Goal: Entertainment & Leisure: Consume media (video, audio)

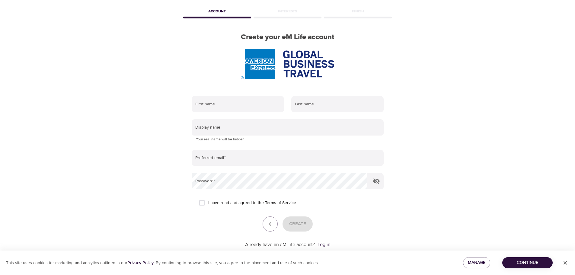
scroll to position [38, 0]
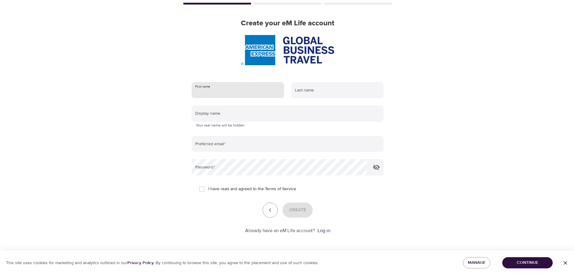
click at [233, 91] on input "text" at bounding box center [238, 90] width 92 height 16
type input "[PERSON_NAME]"
click at [317, 89] on input "text" at bounding box center [337, 90] width 92 height 16
type input "Verma"
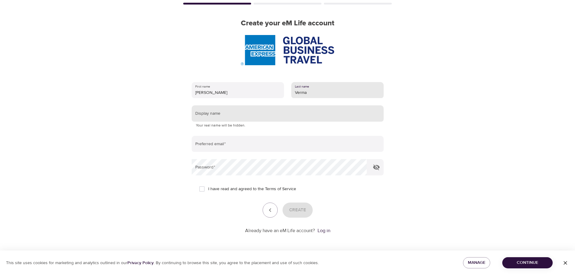
click at [252, 114] on input "text" at bounding box center [288, 113] width 192 height 16
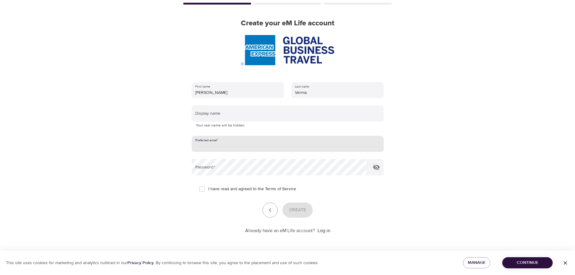
click at [251, 147] on input "email" at bounding box center [288, 144] width 192 height 16
type input "[PERSON_NAME][EMAIL_ADDRESS][DOMAIN_NAME]"
click at [202, 188] on input "I have read and agreed to the Terms of Service" at bounding box center [202, 189] width 13 height 13
checkbox input "true"
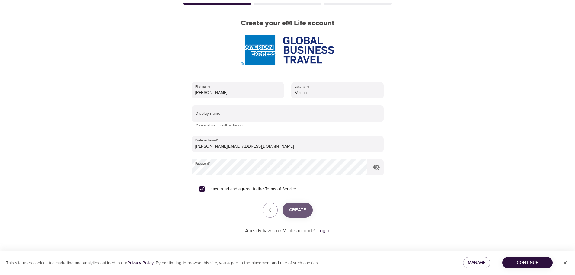
click at [306, 209] on button "Create" at bounding box center [298, 210] width 30 height 15
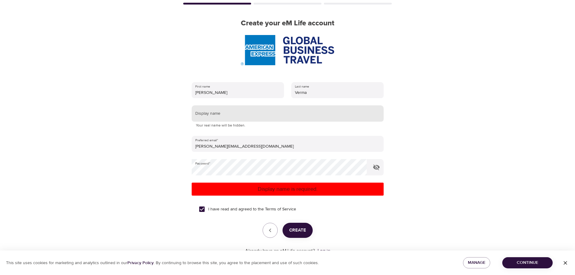
click at [241, 114] on input "text" at bounding box center [288, 113] width 192 height 16
type input "[PERSON_NAME]"
click at [312, 235] on div "Create" at bounding box center [288, 230] width 192 height 15
click at [308, 232] on button "Create" at bounding box center [298, 230] width 30 height 15
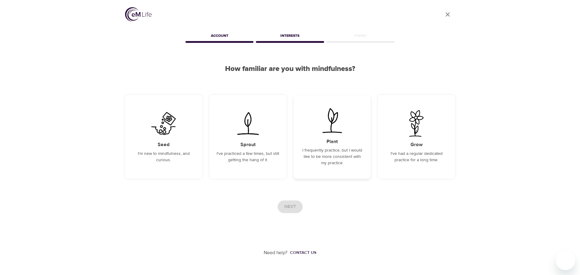
click at [338, 141] on div "Plant I frequently practice, but I would like to be more consistent with my pra…" at bounding box center [331, 137] width 77 height 84
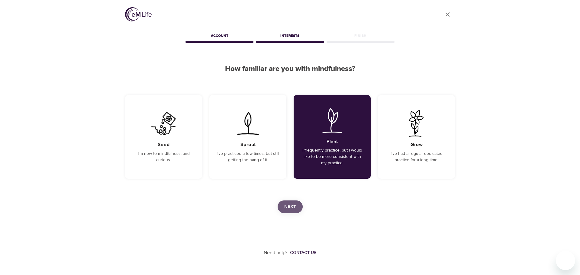
click at [294, 206] on span "Next" at bounding box center [290, 207] width 12 height 8
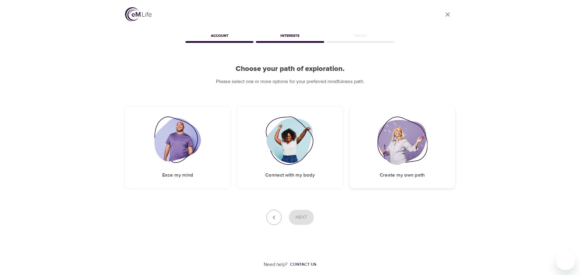
click at [410, 146] on img at bounding box center [402, 141] width 50 height 48
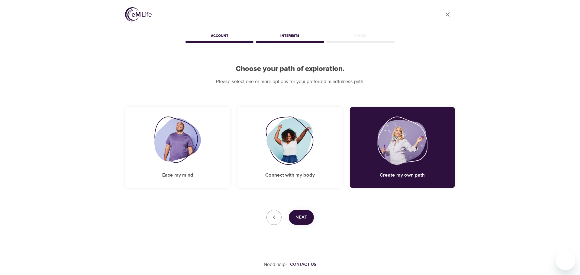
click at [312, 223] on div "Next" at bounding box center [290, 217] width 330 height 15
click at [304, 219] on span "Next" at bounding box center [301, 217] width 12 height 8
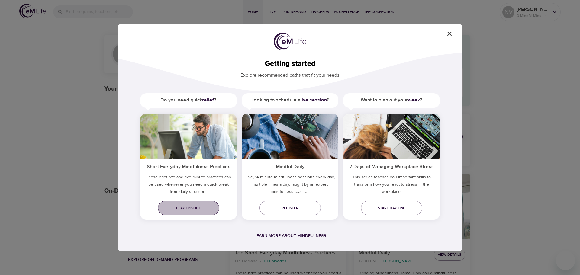
click at [195, 207] on span "Play episode" at bounding box center [189, 208] width 52 height 6
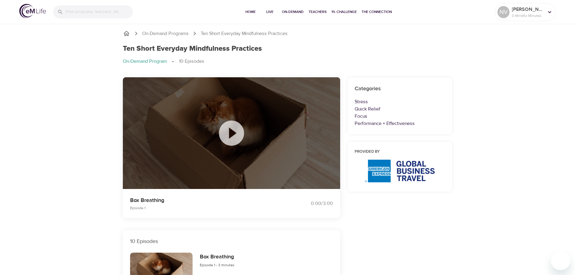
click at [232, 133] on icon at bounding box center [231, 133] width 30 height 30
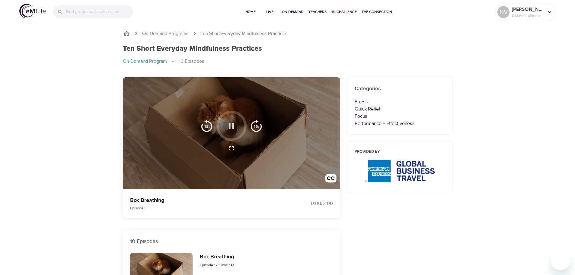
click at [232, 128] on icon "button" at bounding box center [231, 126] width 11 height 11
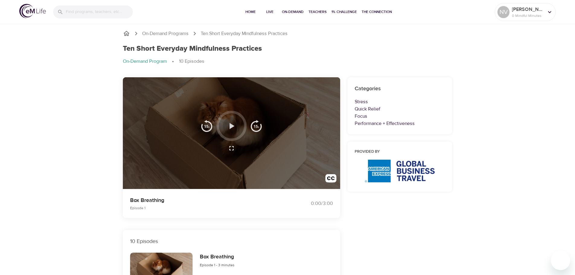
click at [232, 124] on icon "button" at bounding box center [231, 126] width 11 height 11
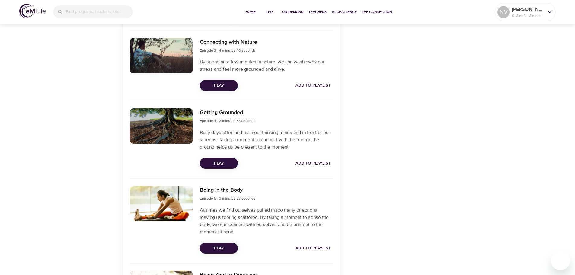
scroll to position [357, 0]
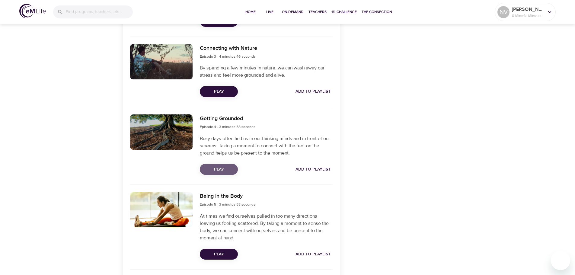
click at [226, 171] on span "Play" at bounding box center [219, 170] width 28 height 8
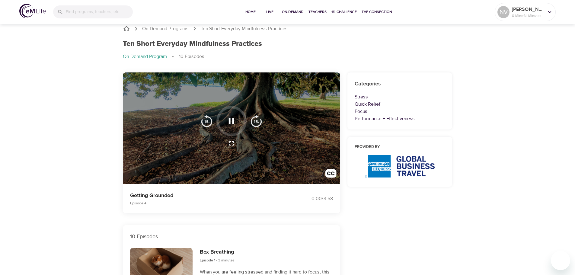
scroll to position [0, 0]
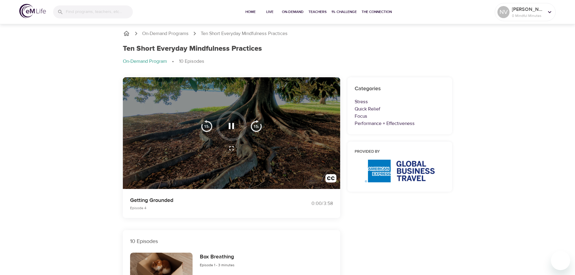
click at [233, 125] on icon "button" at bounding box center [231, 126] width 5 height 6
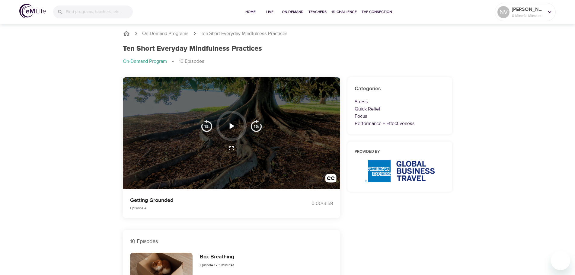
click at [233, 129] on icon "button" at bounding box center [231, 126] width 11 height 11
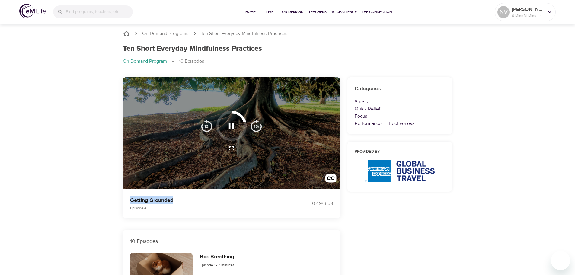
drag, startPoint x: 131, startPoint y: 200, endPoint x: 183, endPoint y: 200, distance: 52.2
click at [183, 200] on p "Getting Grounded" at bounding box center [205, 200] width 150 height 8
copy p "Getting Grounded"
drag, startPoint x: 233, startPoint y: 139, endPoint x: 216, endPoint y: 131, distance: 19.4
click at [216, 131] on div at bounding box center [231, 126] width 69 height 30
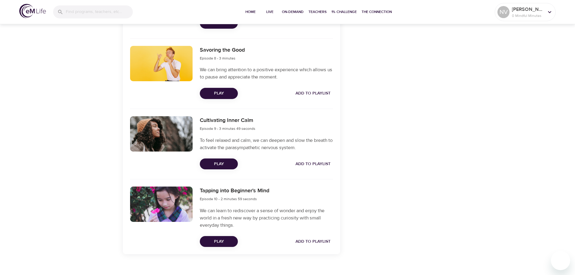
scroll to position [753, 0]
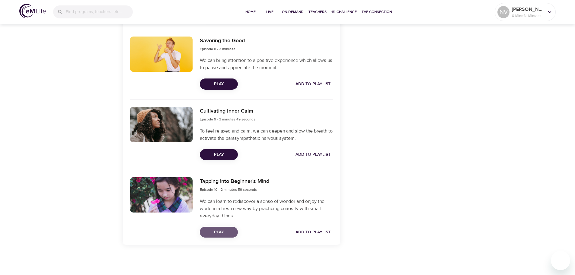
click at [220, 234] on span "Play" at bounding box center [219, 233] width 28 height 8
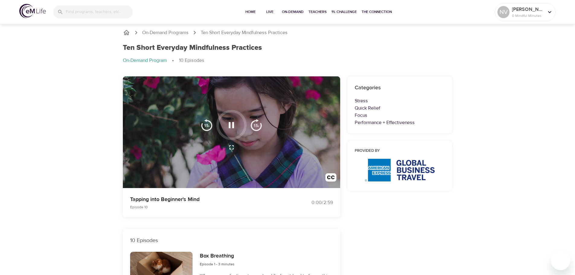
scroll to position [0, 0]
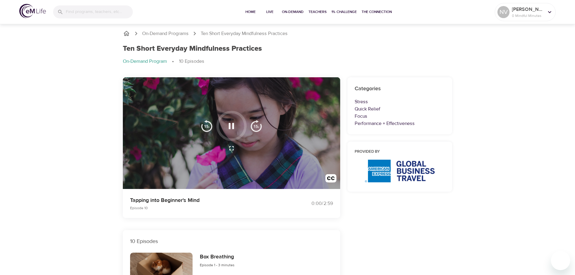
click at [231, 127] on icon "button" at bounding box center [231, 126] width 11 height 11
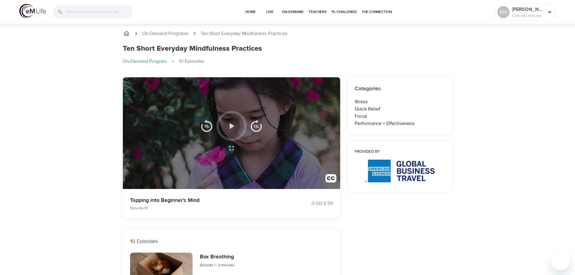
click at [231, 127] on icon "button" at bounding box center [232, 126] width 5 height 6
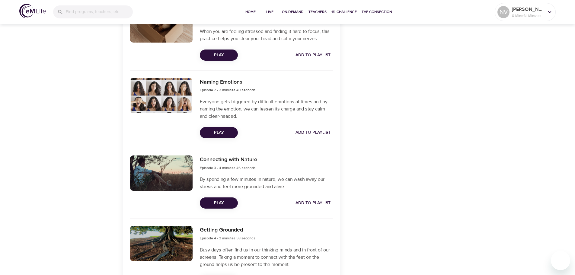
scroll to position [247, 0]
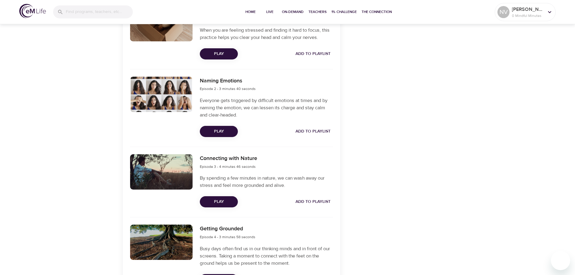
click at [213, 200] on span "Play" at bounding box center [219, 202] width 28 height 8
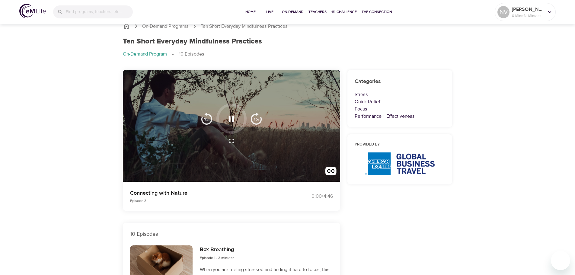
scroll to position [0, 0]
